Goal: Entertainment & Leisure: Consume media (video, audio)

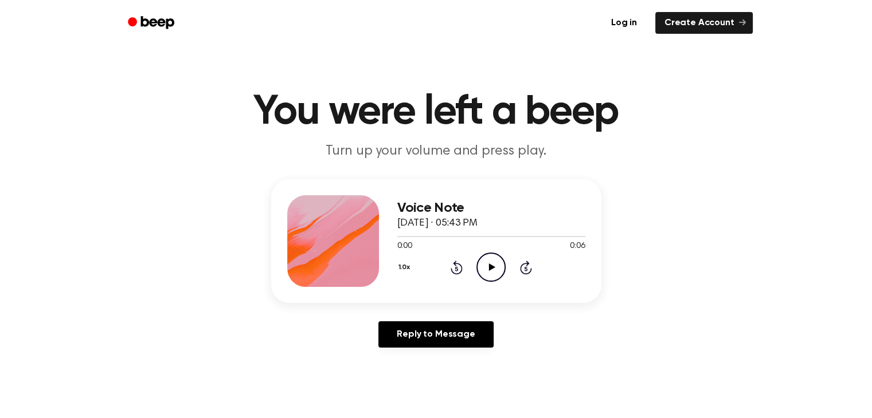
click at [484, 272] on icon "Play Audio" at bounding box center [490, 267] width 29 height 29
click at [492, 270] on icon "Play Audio" at bounding box center [490, 267] width 29 height 29
click at [486, 272] on icon "Play Audio" at bounding box center [490, 267] width 29 height 29
click at [493, 269] on icon "Play Audio" at bounding box center [490, 267] width 29 height 29
click at [485, 269] on icon "Play Audio" at bounding box center [490, 267] width 29 height 29
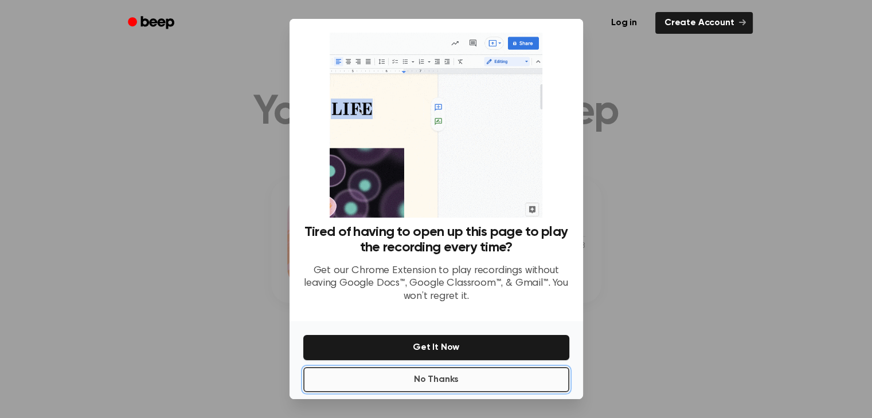
click at [460, 378] on button "No Thanks" at bounding box center [436, 379] width 266 height 25
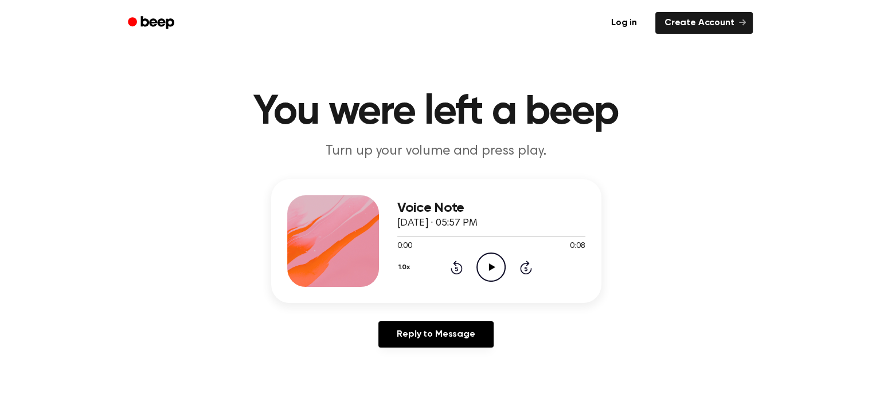
click at [485, 261] on icon "Play Audio" at bounding box center [490, 267] width 29 height 29
